Goal: Task Accomplishment & Management: Use online tool/utility

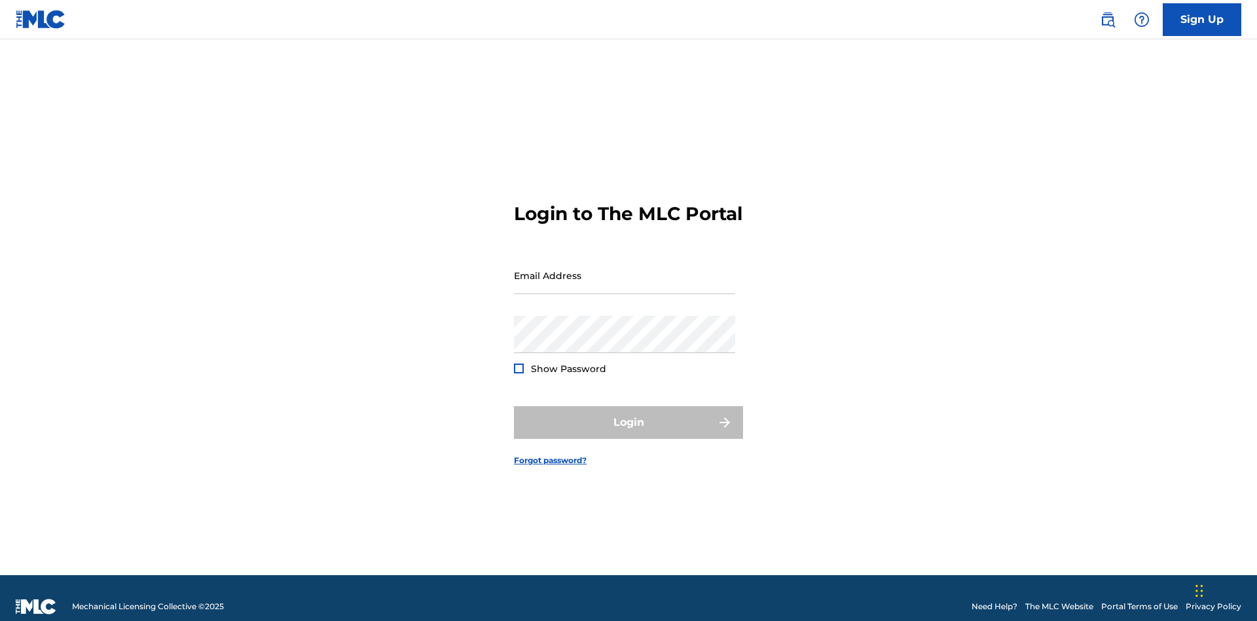
scroll to position [17, 0]
click at [625, 269] on input "Email Address" at bounding box center [624, 275] width 221 height 37
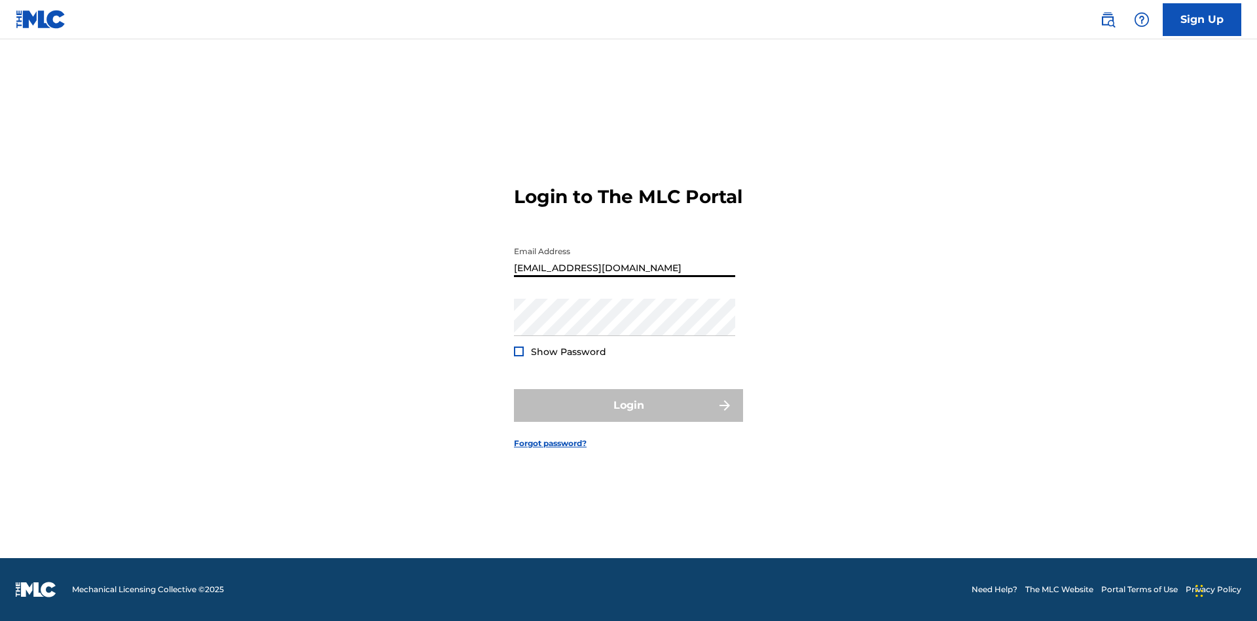
type input "[EMAIL_ADDRESS][DOMAIN_NAME]"
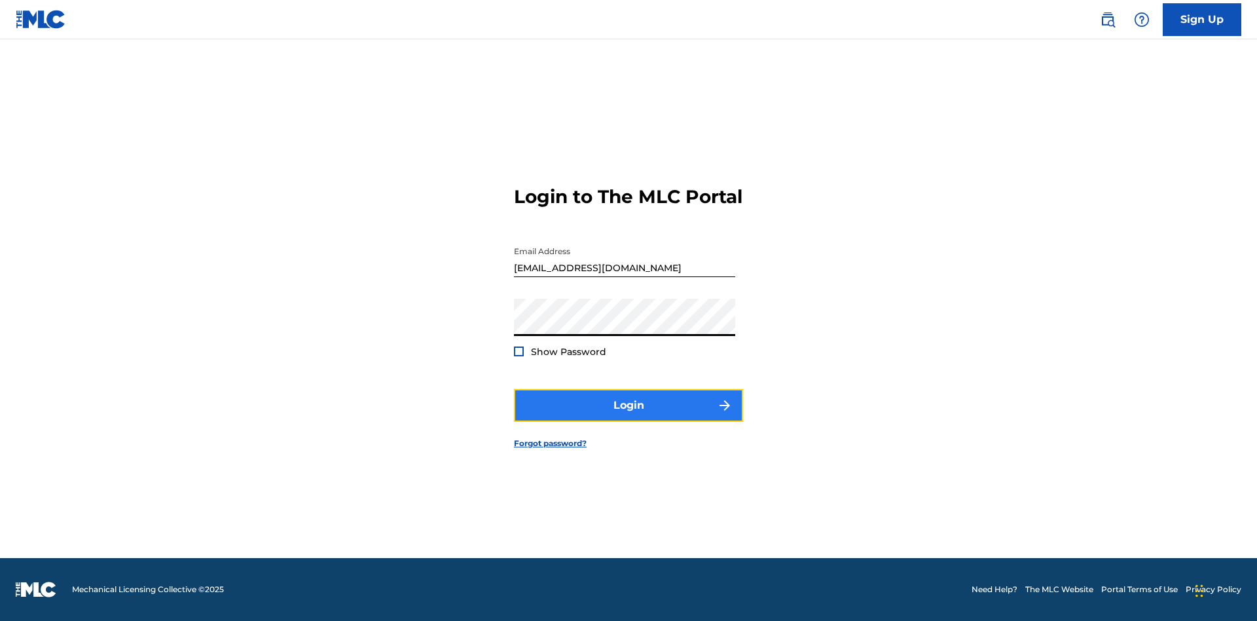
click at [628, 416] on button "Login" at bounding box center [628, 405] width 229 height 33
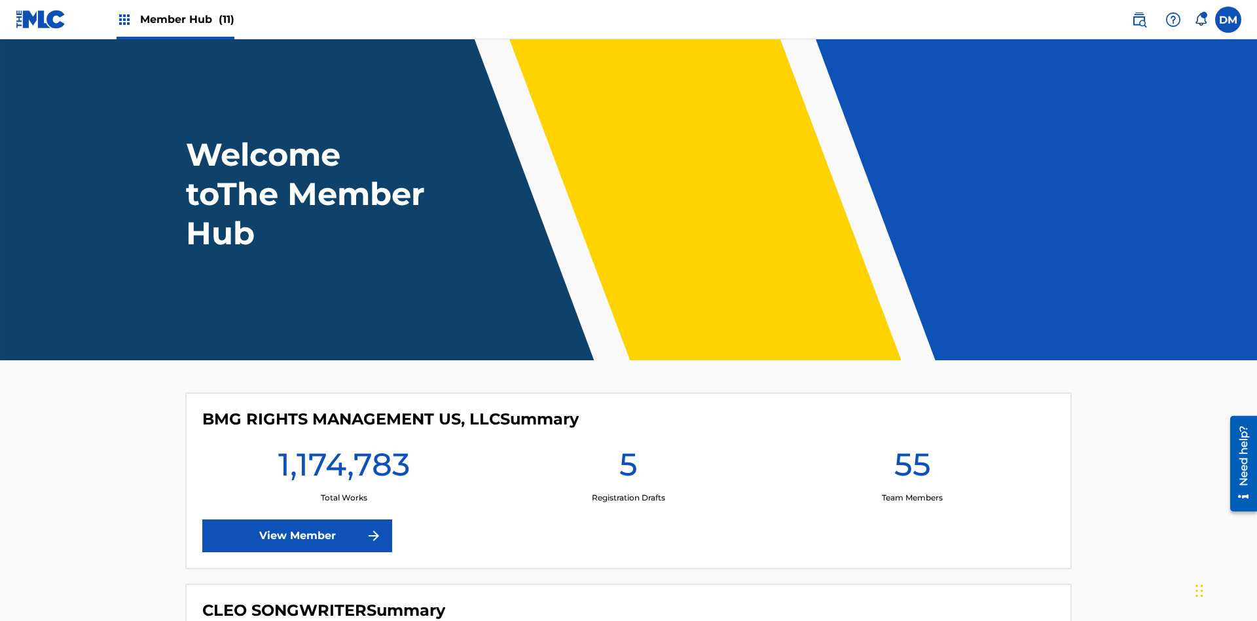
click at [187, 19] on span "Member Hub (11)" at bounding box center [187, 19] width 94 height 15
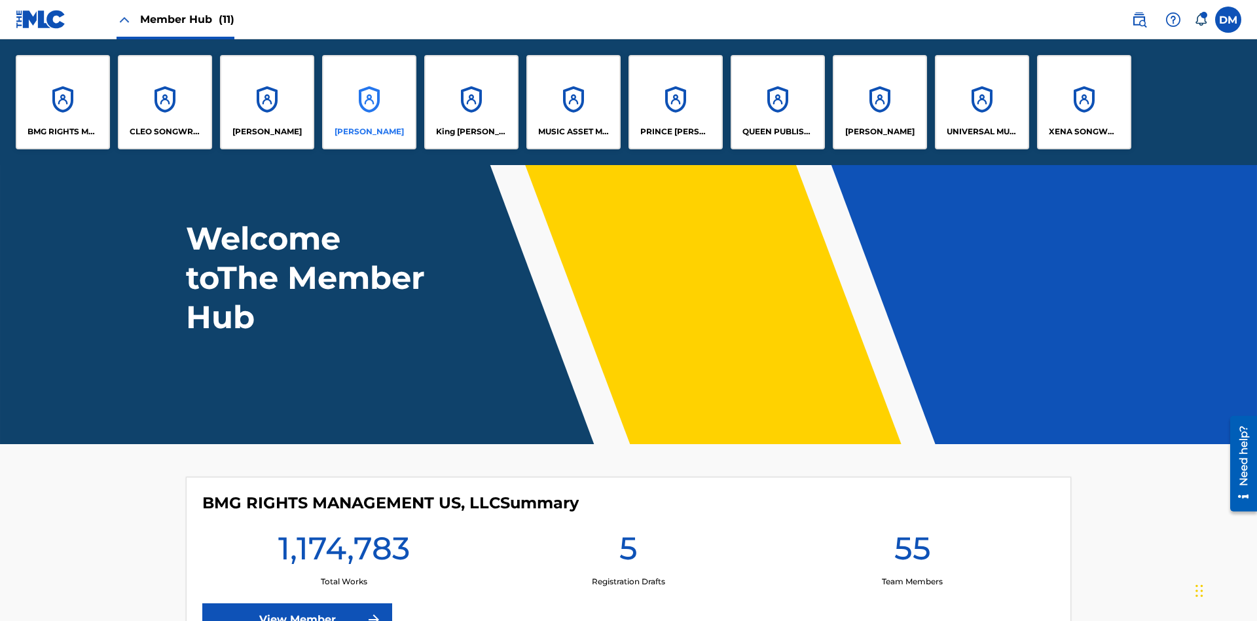
click at [369, 132] on p "[PERSON_NAME]" at bounding box center [369, 132] width 69 height 12
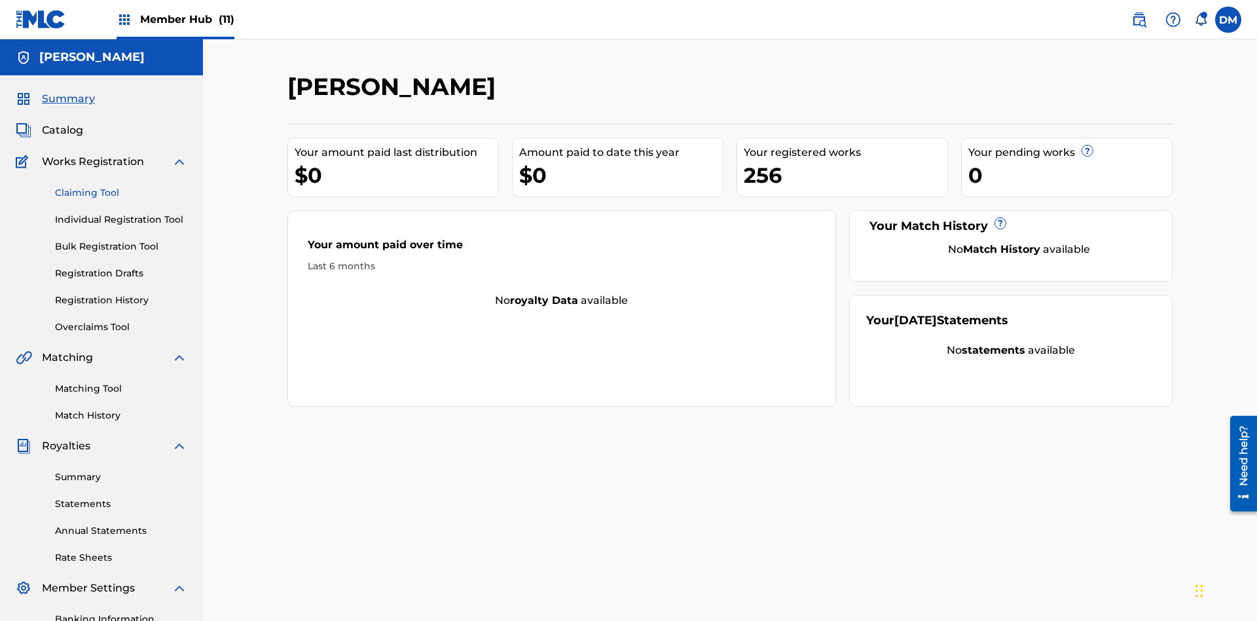
click at [121, 186] on link "Claiming Tool" at bounding box center [121, 193] width 132 height 14
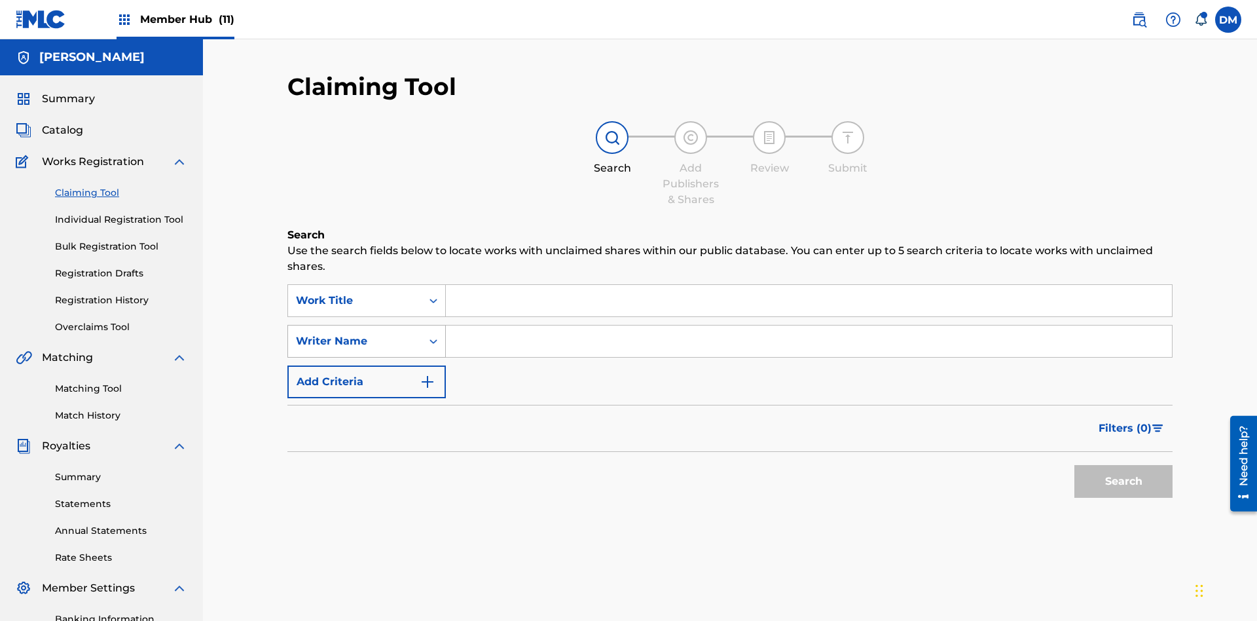
click at [355, 333] on div "Writer Name" at bounding box center [355, 341] width 118 height 16
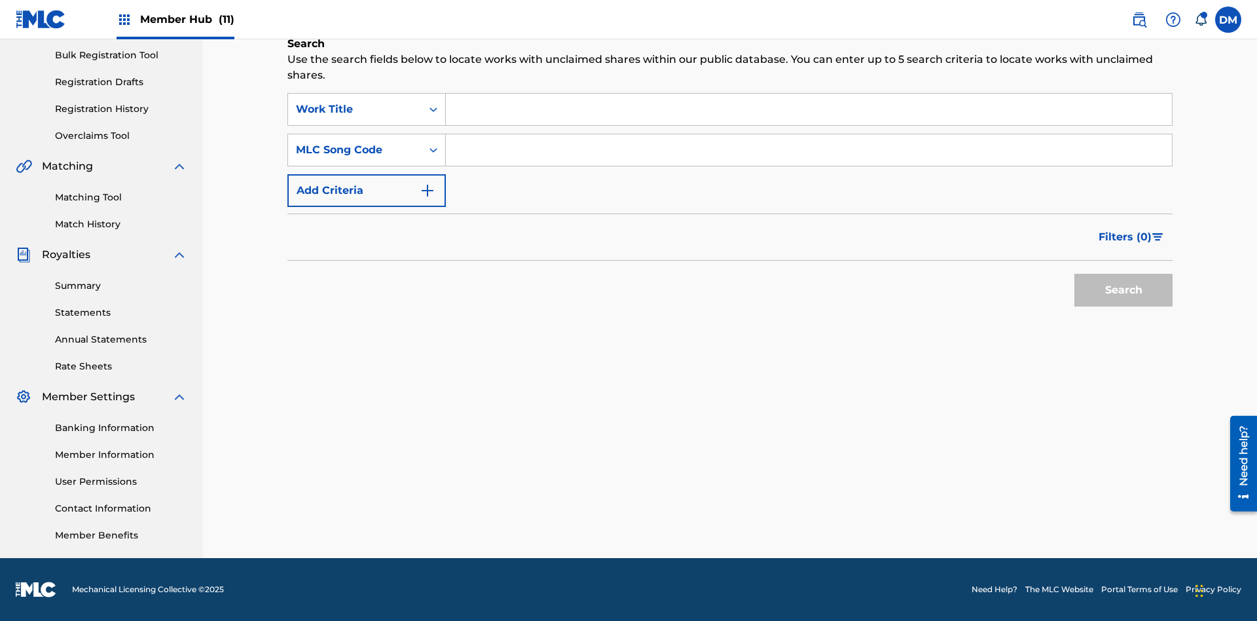
click at [809, 109] on input "Search Form" at bounding box center [809, 109] width 726 height 31
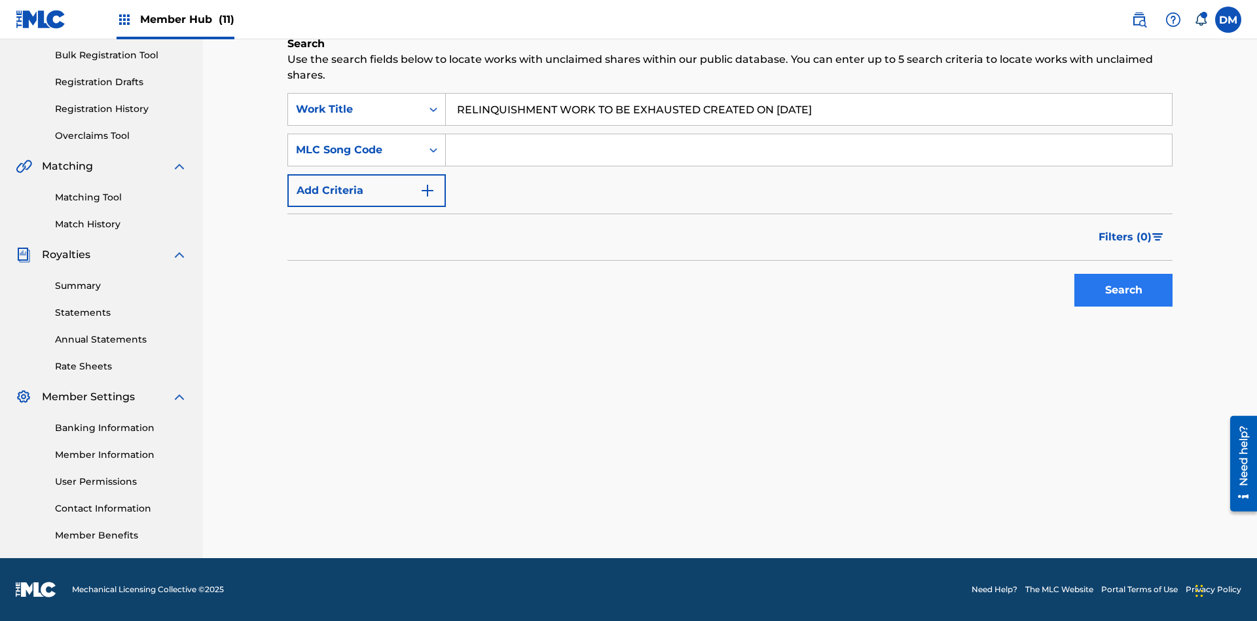
click at [809, 150] on input "Search Form" at bounding box center [809, 149] width 726 height 31
click at [1123, 290] on button "Search" at bounding box center [1123, 290] width 98 height 33
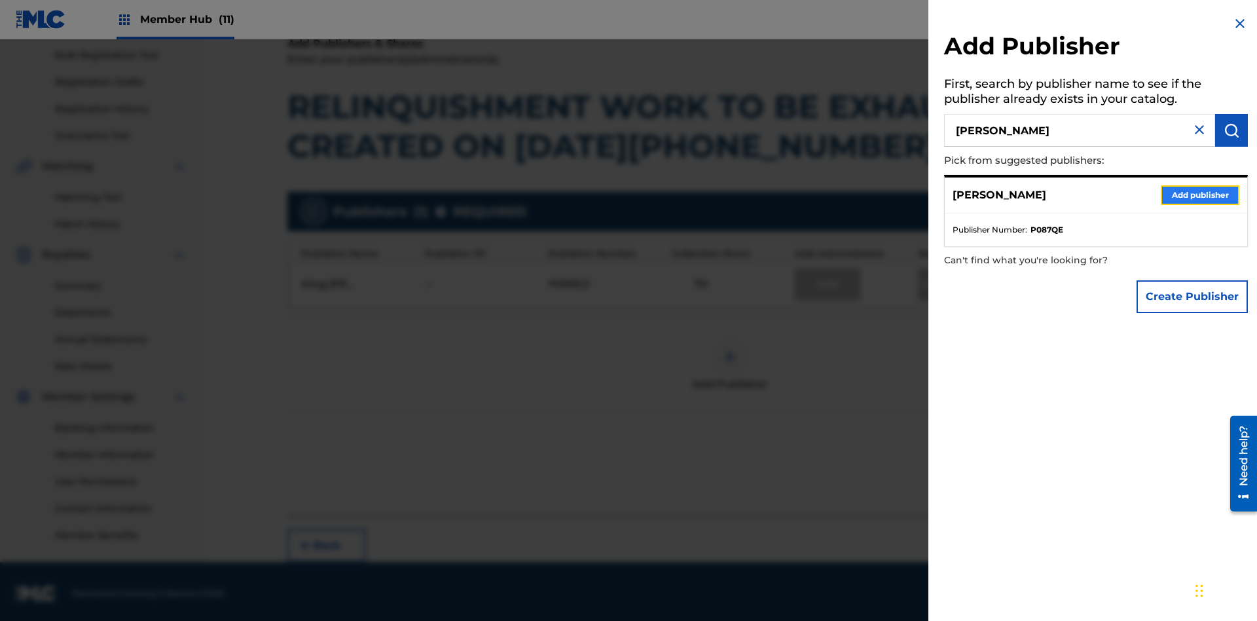
click at [1200, 194] on button "Add publisher" at bounding box center [1200, 195] width 79 height 20
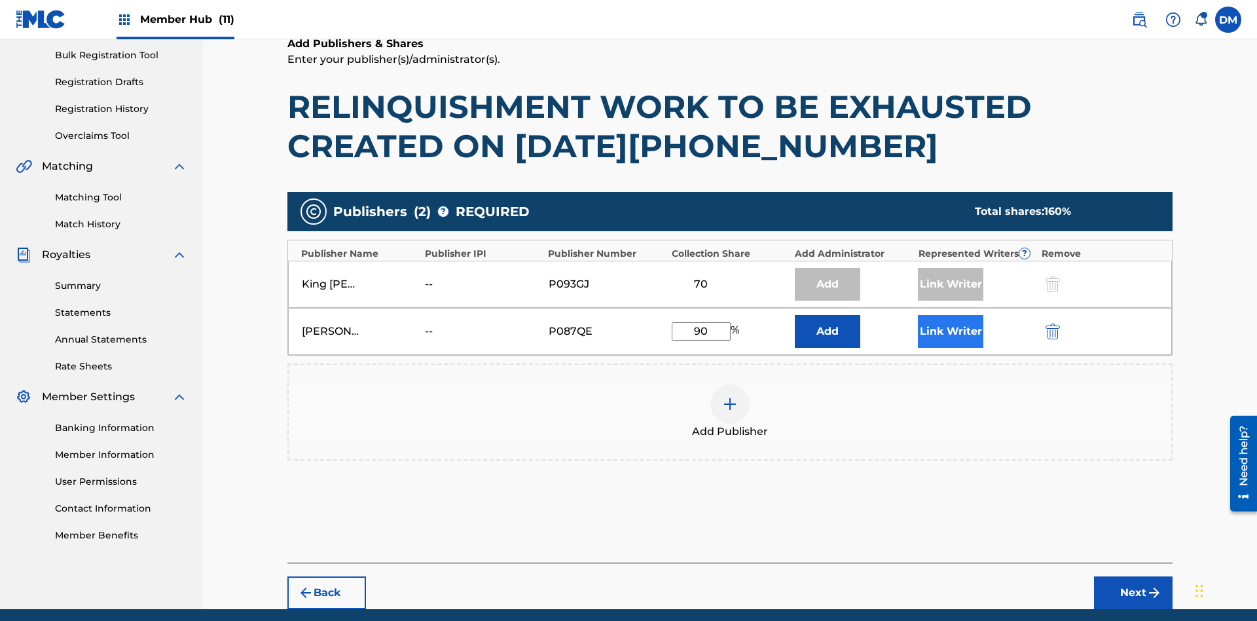
type input "90"
click at [951, 315] on button "Link Writer" at bounding box center [950, 331] width 65 height 33
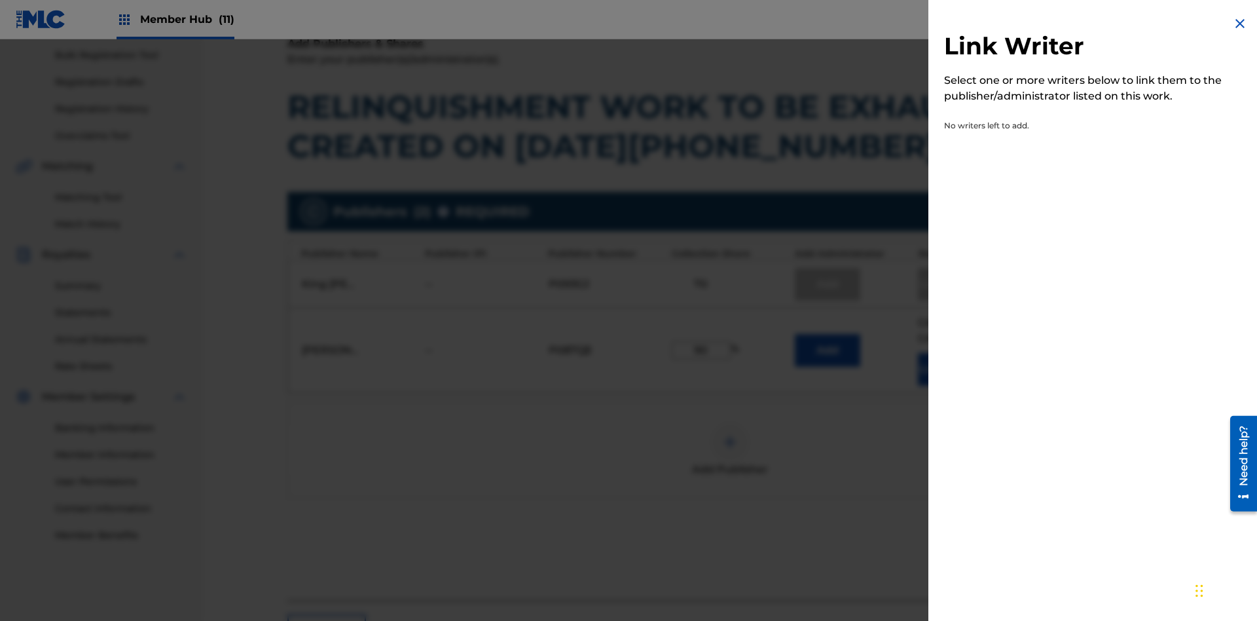
click at [1240, 24] on img at bounding box center [1240, 24] width 16 height 16
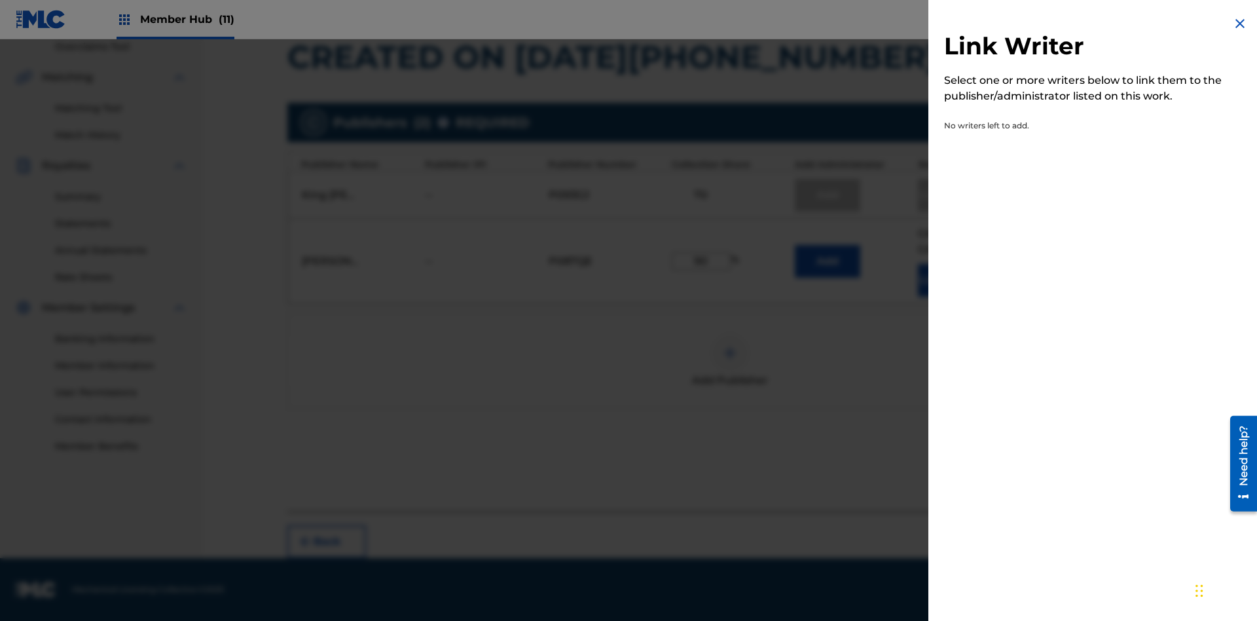
click at [1133, 541] on button "Next" at bounding box center [1133, 541] width 79 height 33
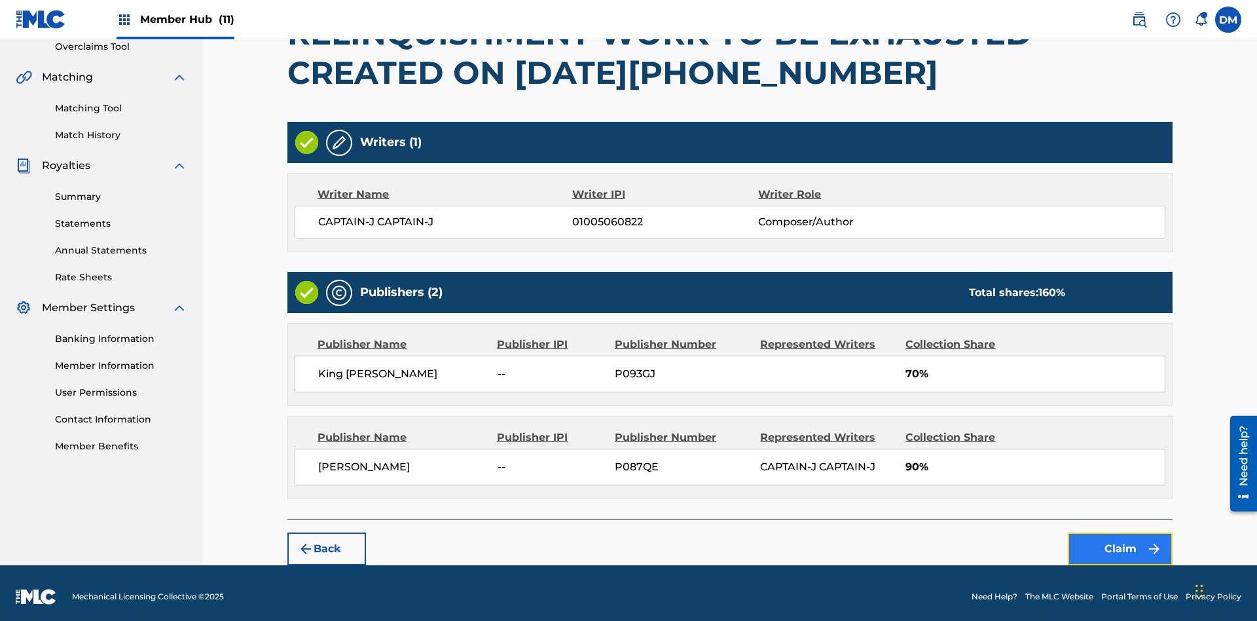
click at [1120, 541] on button "Claim" at bounding box center [1120, 548] width 105 height 33
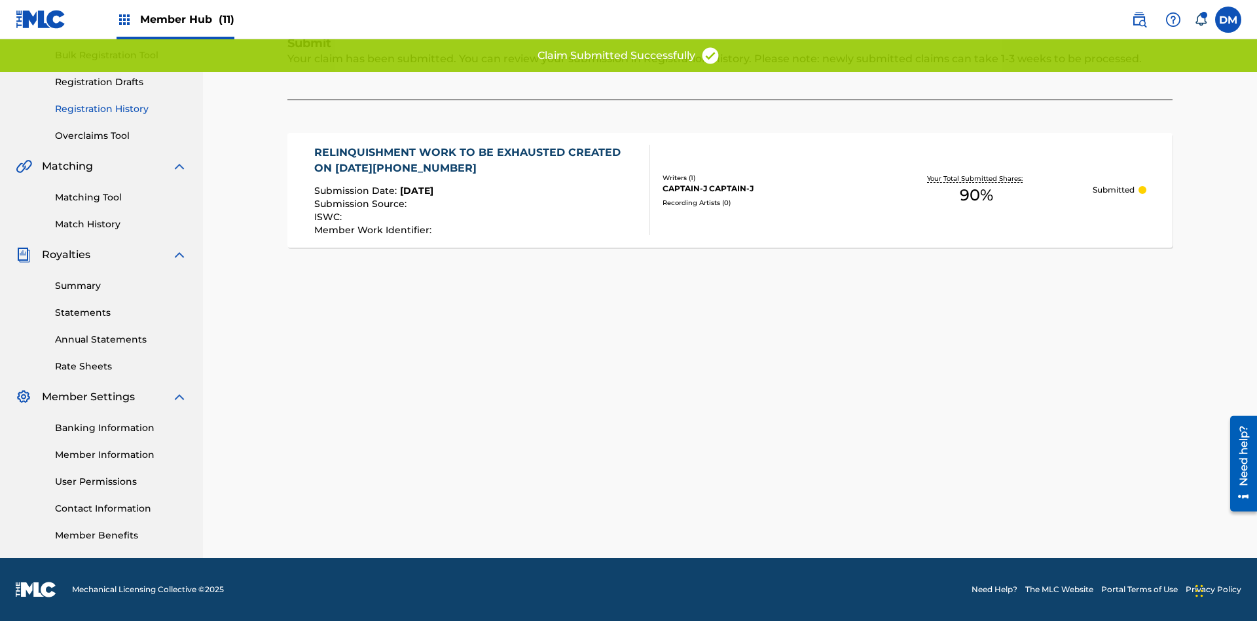
click at [121, 109] on link "Registration History" at bounding box center [121, 109] width 132 height 14
